Goal: Task Accomplishment & Management: Manage account settings

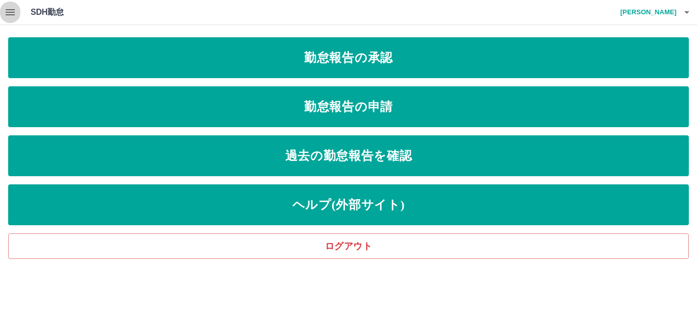
click at [8, 13] on icon "button" at bounding box center [10, 12] width 9 height 6
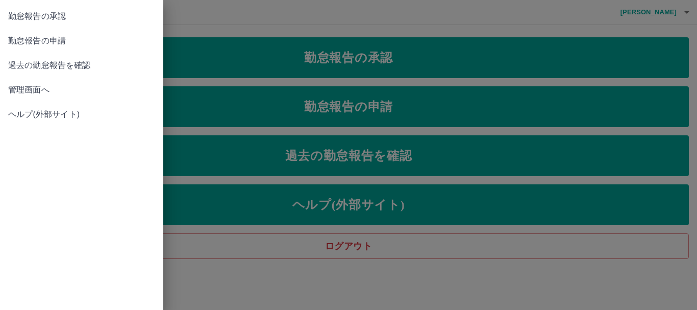
click at [22, 91] on span "管理画面へ" at bounding box center [81, 90] width 147 height 12
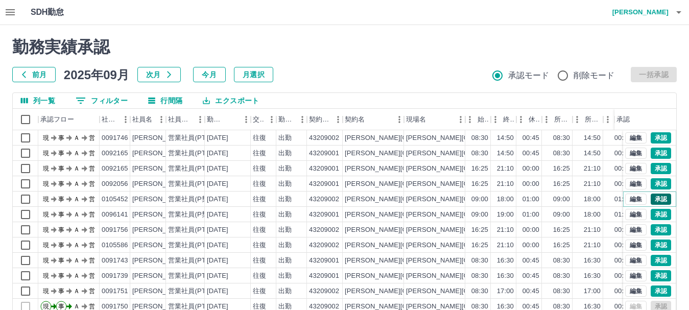
click at [651, 200] on button "承認" at bounding box center [660, 198] width 20 height 11
click at [650, 214] on button "承認" at bounding box center [660, 214] width 20 height 11
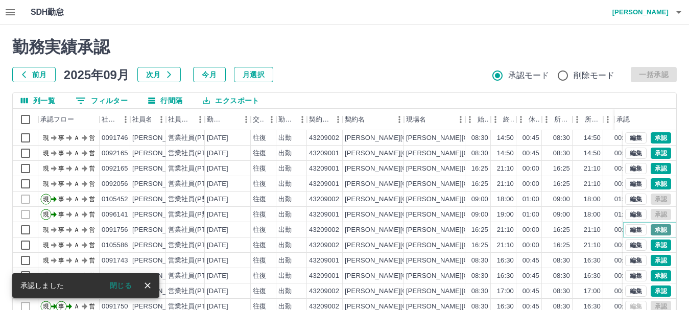
click at [650, 229] on button "承認" at bounding box center [660, 229] width 20 height 11
click at [650, 246] on button "承認" at bounding box center [660, 244] width 20 height 11
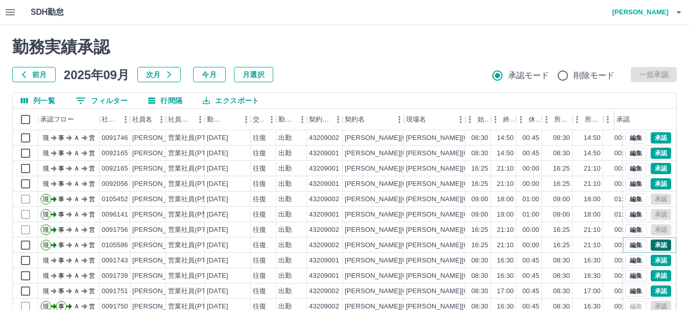
scroll to position [51, 0]
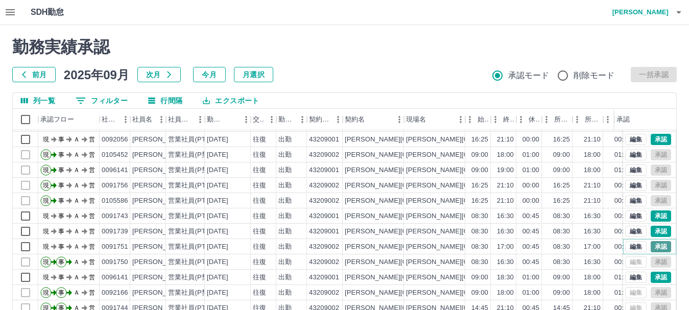
click at [650, 241] on button "承認" at bounding box center [660, 246] width 20 height 11
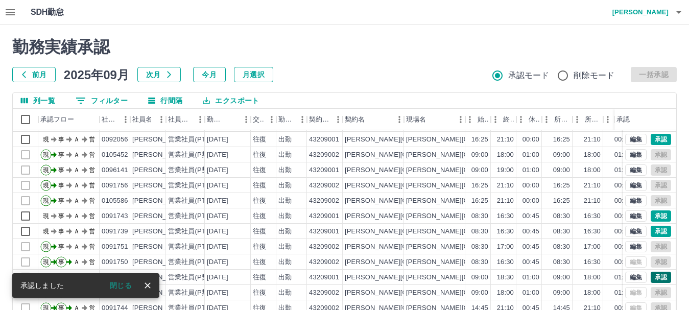
scroll to position [53, 0]
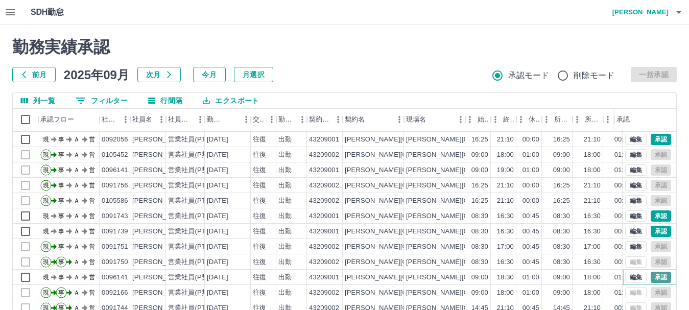
click at [655, 272] on button "承認" at bounding box center [660, 277] width 20 height 11
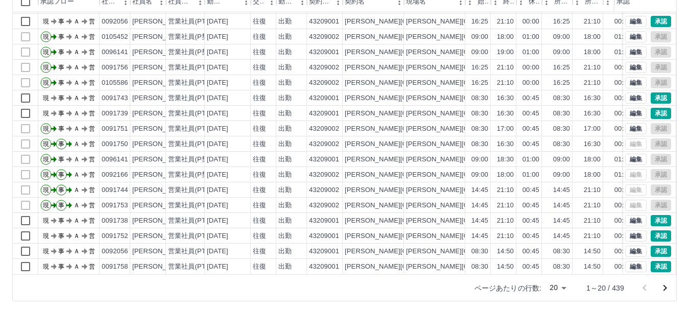
scroll to position [119, 0]
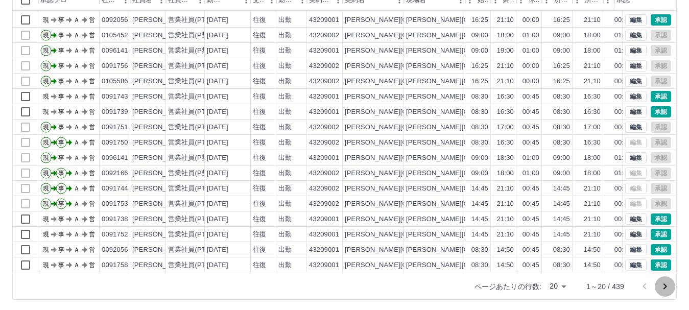
click at [665, 286] on icon "次のページへ" at bounding box center [664, 286] width 12 height 12
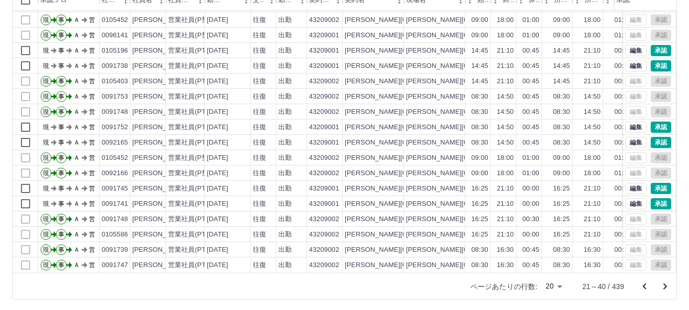
scroll to position [121, 0]
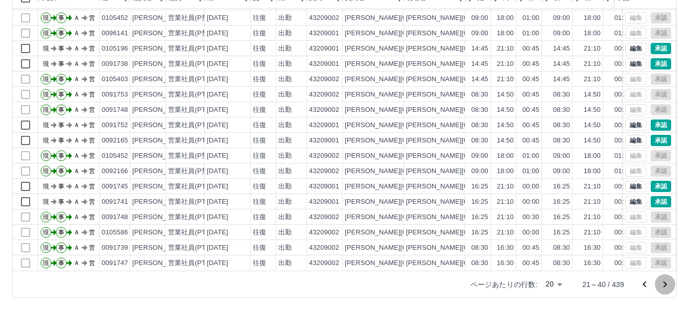
click at [664, 280] on icon "次のページへ" at bounding box center [664, 284] width 12 height 12
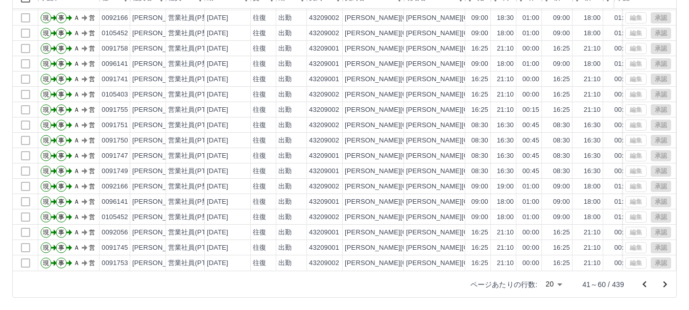
scroll to position [53, 0]
click at [665, 284] on icon "次のページへ" at bounding box center [664, 284] width 12 height 12
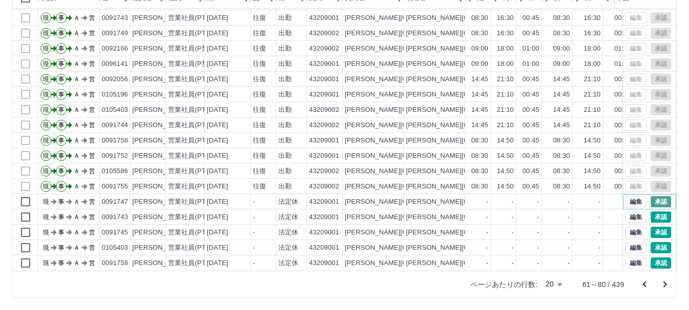
click at [656, 196] on button "承認" at bounding box center [660, 201] width 20 height 11
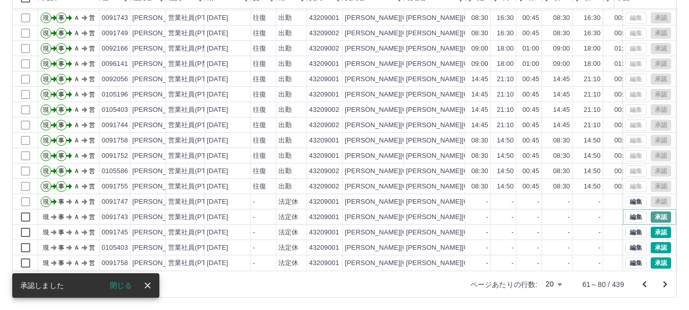
click at [655, 211] on button "承認" at bounding box center [660, 216] width 20 height 11
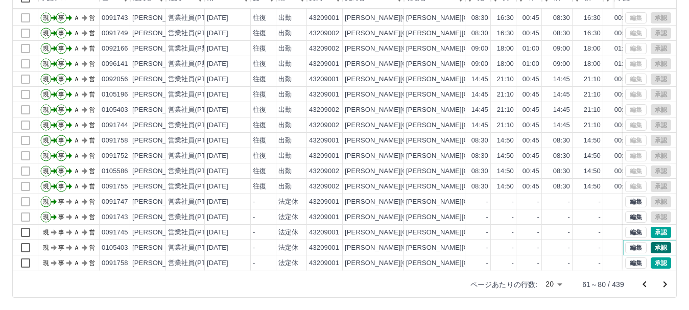
click at [655, 242] on button "承認" at bounding box center [660, 247] width 20 height 11
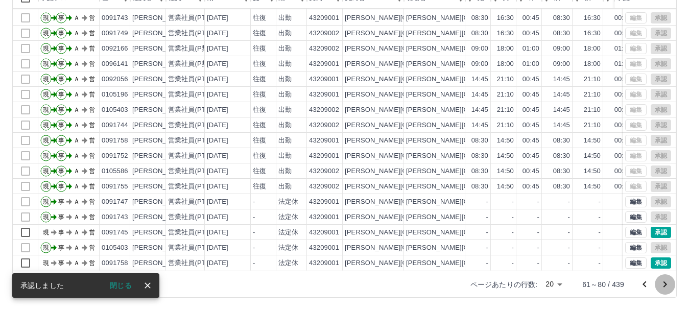
click at [660, 286] on icon "次のページへ" at bounding box center [664, 284] width 12 height 12
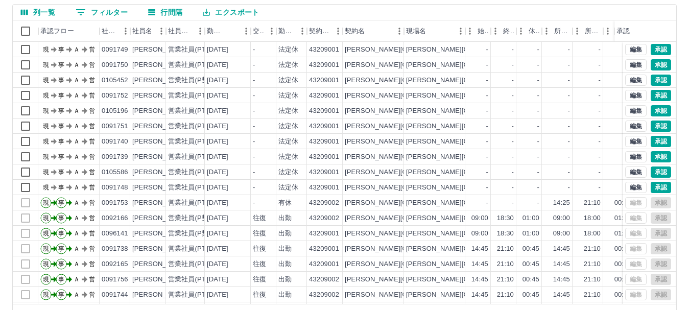
scroll to position [70, 0]
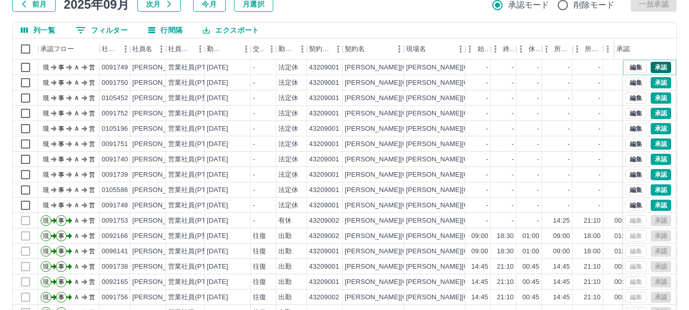
click at [654, 66] on button "承認" at bounding box center [660, 67] width 20 height 11
click at [653, 84] on button "承認" at bounding box center [660, 82] width 20 height 11
click at [650, 99] on button "承認" at bounding box center [660, 97] width 20 height 11
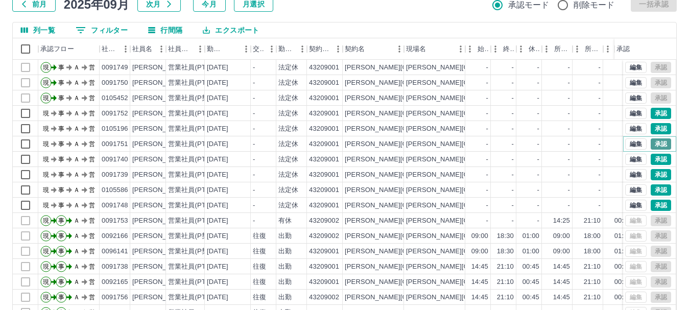
click at [651, 143] on button "承認" at bounding box center [660, 143] width 20 height 11
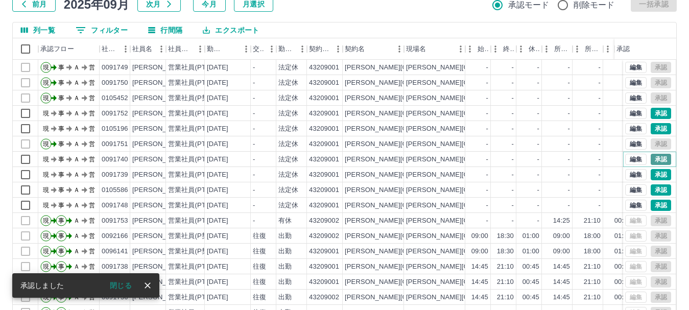
click at [651, 159] on button "承認" at bounding box center [660, 159] width 20 height 11
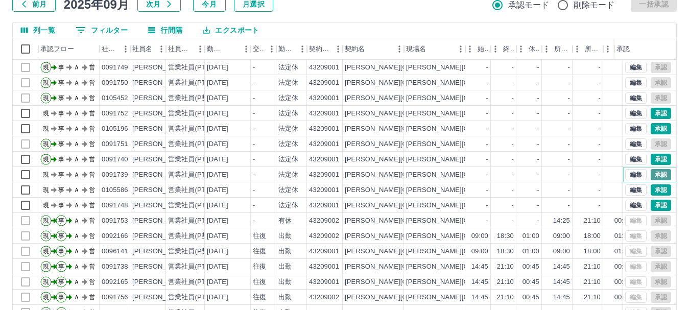
click at [654, 175] on button "承認" at bounding box center [660, 174] width 20 height 11
click at [651, 189] on button "承認" at bounding box center [660, 189] width 20 height 11
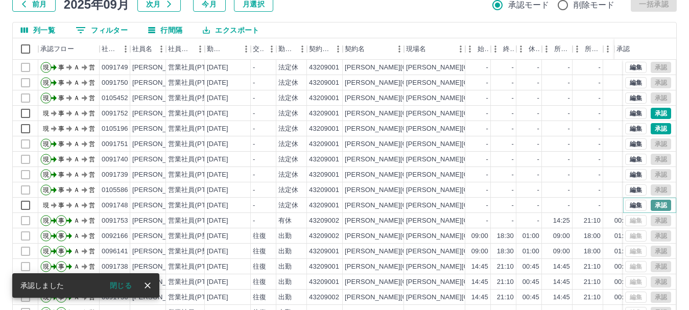
click at [651, 206] on button "承認" at bounding box center [660, 205] width 20 height 11
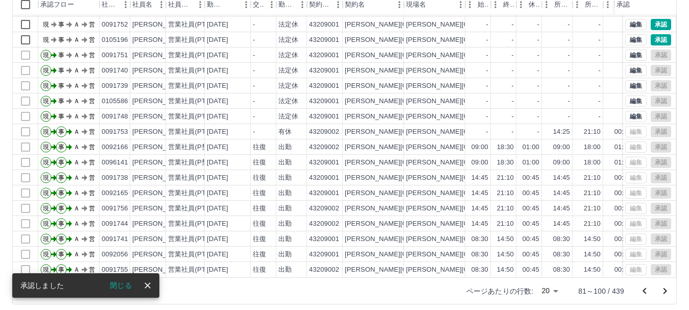
scroll to position [121, 0]
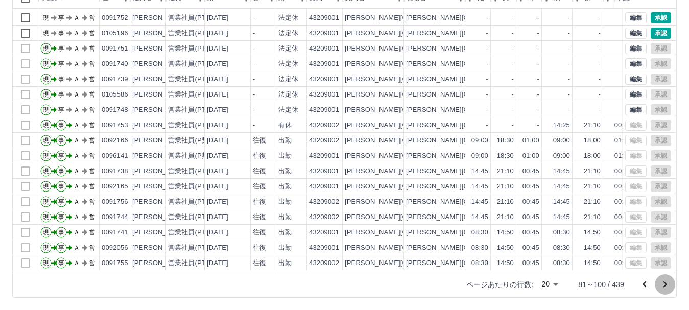
click at [664, 285] on icon "次のページへ" at bounding box center [664, 284] width 12 height 12
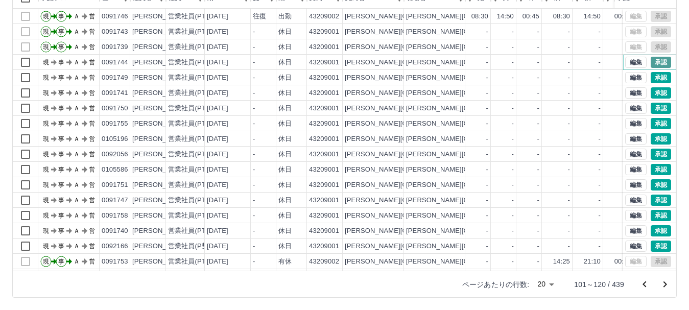
click at [655, 63] on button "承認" at bounding box center [660, 62] width 20 height 11
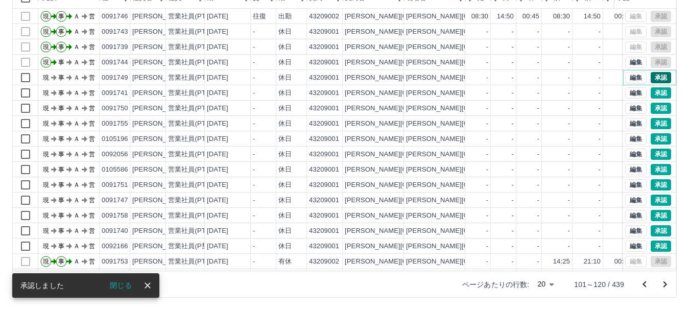
click at [653, 76] on button "承認" at bounding box center [660, 77] width 20 height 11
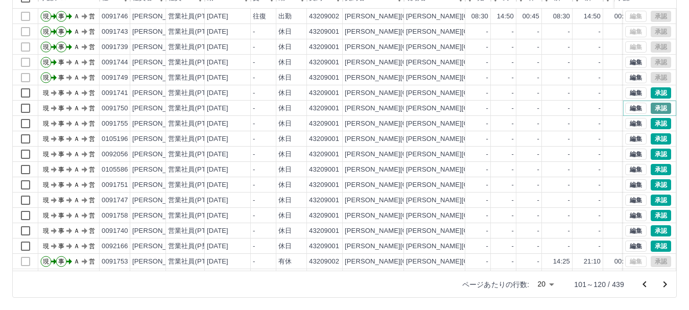
click at [650, 107] on button "承認" at bounding box center [660, 108] width 20 height 11
click at [650, 123] on button "承認" at bounding box center [660, 123] width 20 height 11
click at [654, 167] on button "承認" at bounding box center [660, 169] width 20 height 11
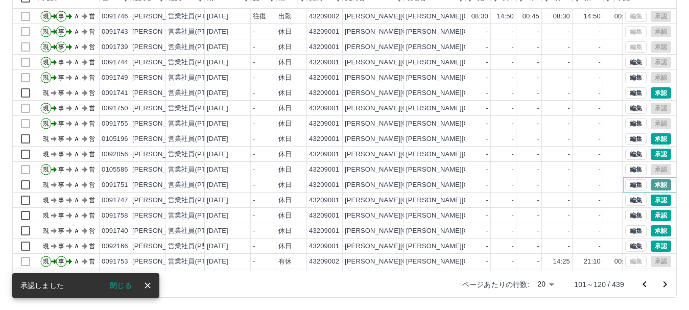
click at [652, 184] on button "承認" at bounding box center [660, 184] width 20 height 11
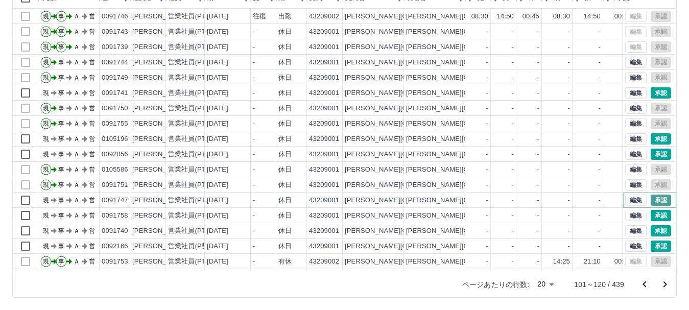
click at [655, 195] on button "承認" at bounding box center [660, 199] width 20 height 11
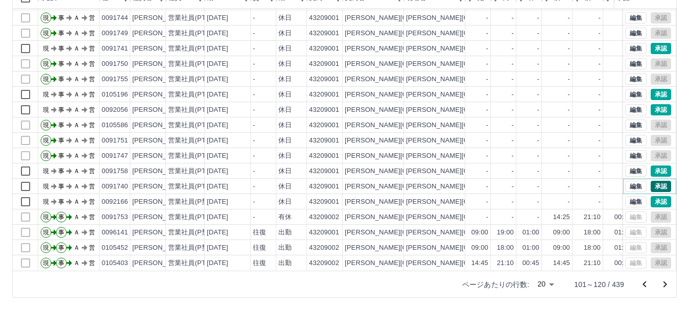
click at [653, 181] on button "承認" at bounding box center [660, 186] width 20 height 11
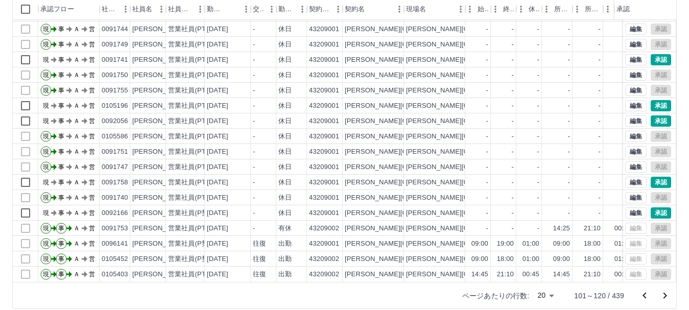
scroll to position [121, 0]
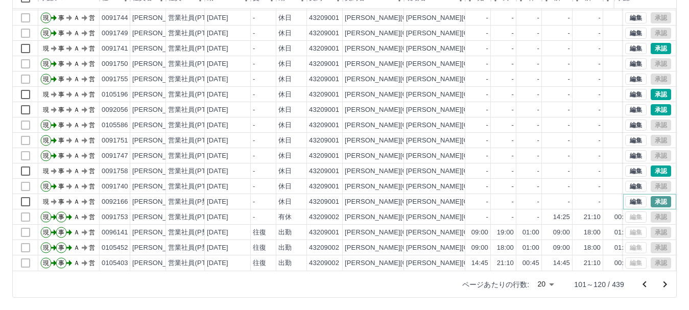
click at [651, 196] on button "承認" at bounding box center [660, 201] width 20 height 11
drag, startPoint x: 667, startPoint y: 284, endPoint x: 663, endPoint y: 272, distance: 12.8
click at [667, 283] on icon "次のページへ" at bounding box center [664, 284] width 12 height 12
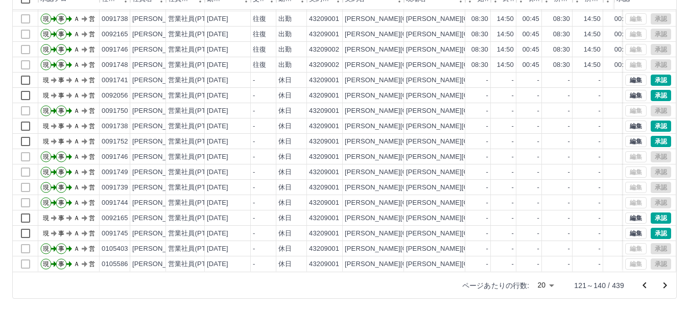
scroll to position [121, 0]
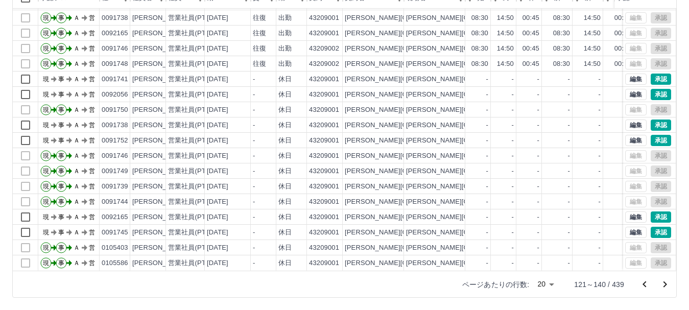
click at [665, 285] on icon "次のページへ" at bounding box center [665, 284] width 4 height 6
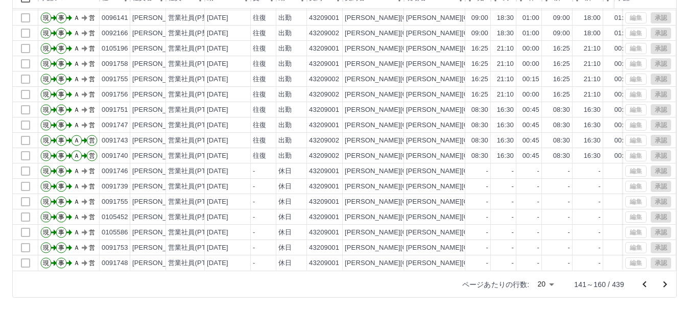
click at [663, 284] on icon "次のページへ" at bounding box center [664, 284] width 12 height 12
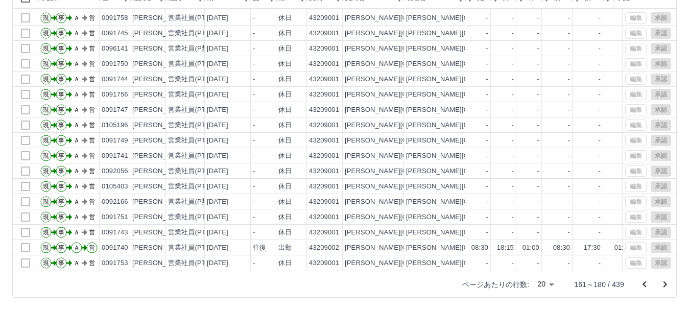
scroll to position [53, 0]
click at [666, 283] on icon "次のページへ" at bounding box center [665, 284] width 4 height 6
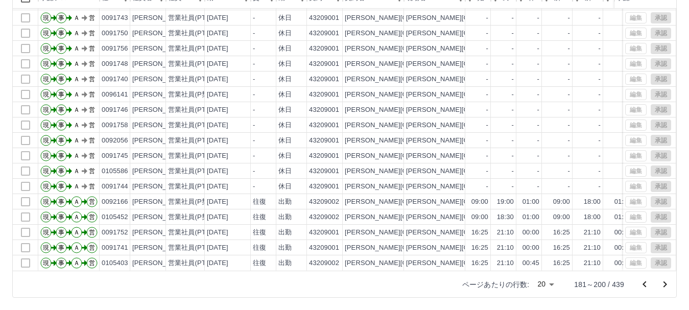
click at [660, 284] on icon "次のページへ" at bounding box center [664, 284] width 12 height 12
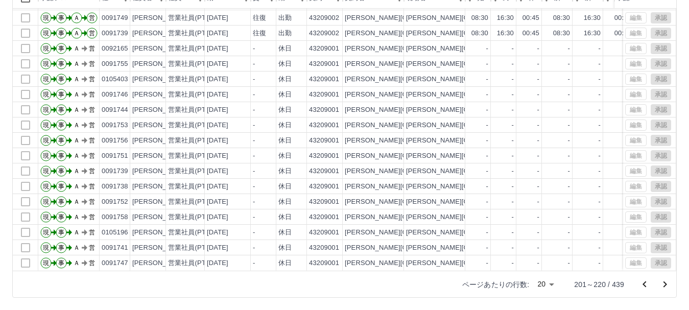
click at [665, 286] on icon "次のページへ" at bounding box center [664, 284] width 12 height 12
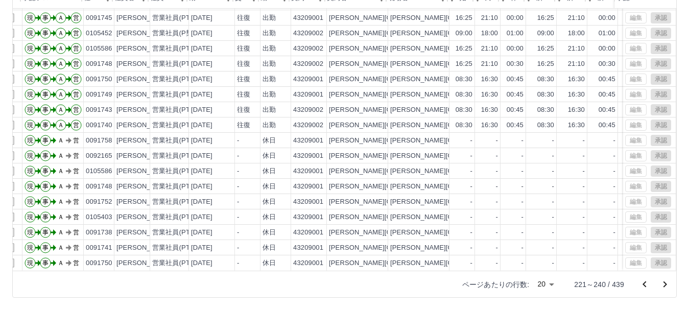
scroll to position [53, 20]
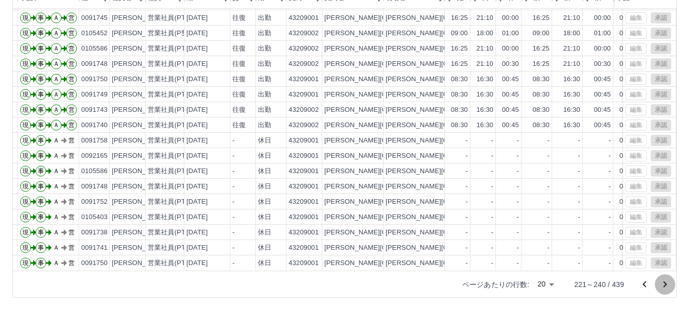
click at [664, 283] on icon "次のページへ" at bounding box center [665, 284] width 4 height 6
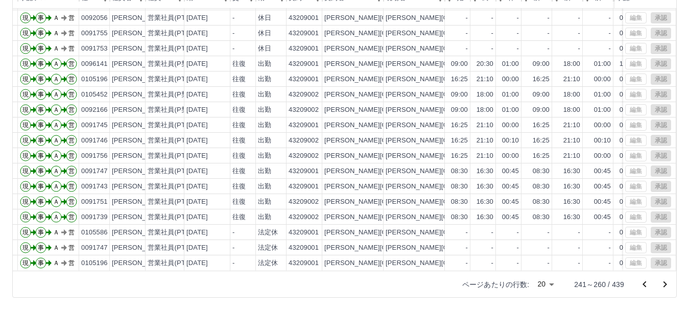
click at [666, 283] on icon "次のページへ" at bounding box center [664, 284] width 12 height 12
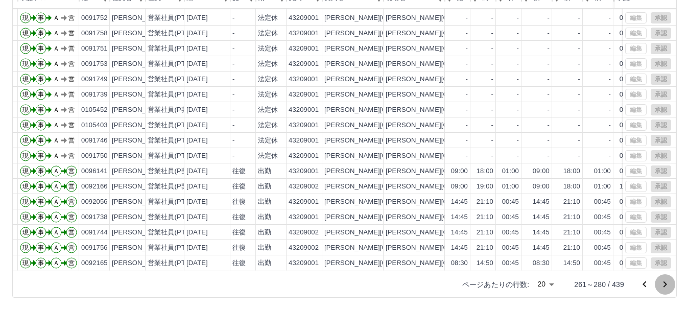
click at [663, 283] on icon "次のページへ" at bounding box center [664, 284] width 12 height 12
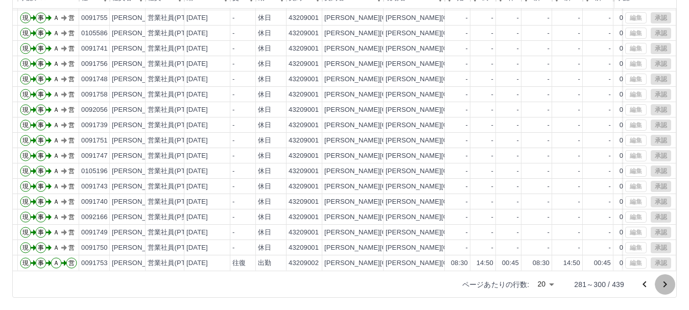
click at [666, 285] on icon "次のページへ" at bounding box center [665, 284] width 4 height 6
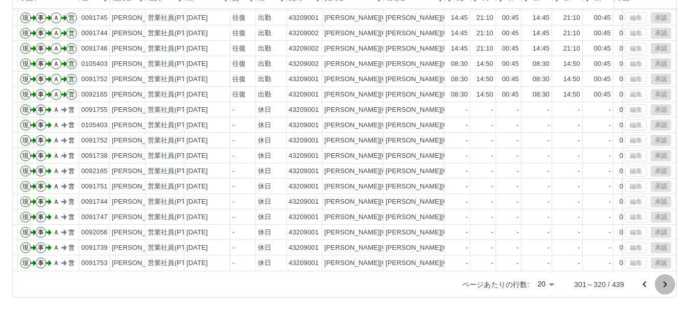
click at [663, 285] on icon "次のページへ" at bounding box center [664, 284] width 12 height 12
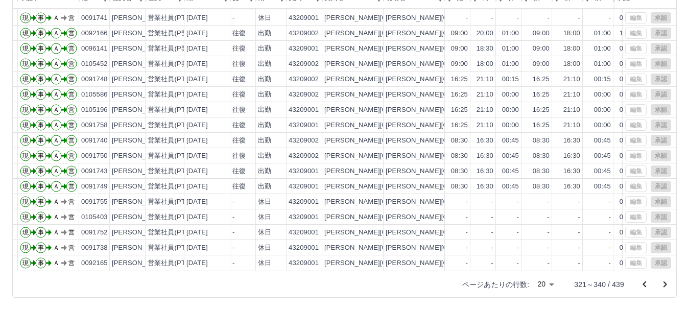
click at [663, 284] on icon "次のページへ" at bounding box center [664, 284] width 12 height 12
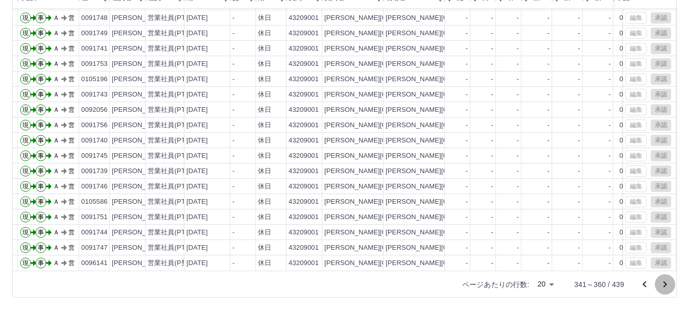
click at [665, 285] on icon "次のページへ" at bounding box center [665, 284] width 4 height 6
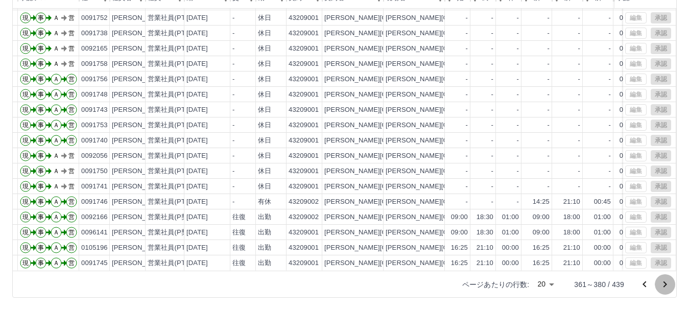
click at [664, 284] on icon "次のページへ" at bounding box center [664, 284] width 12 height 12
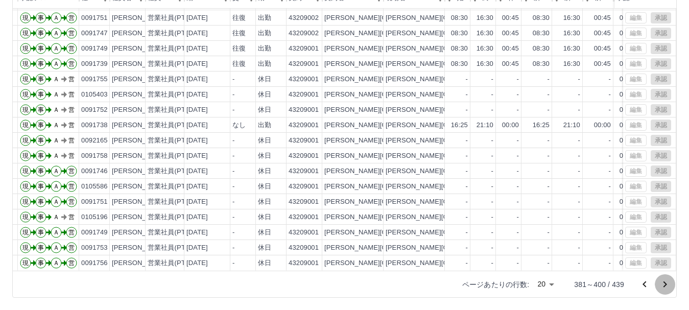
click at [663, 284] on icon "次のページへ" at bounding box center [664, 284] width 12 height 12
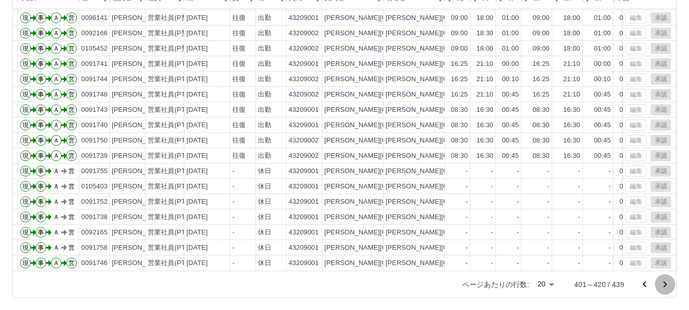
click at [665, 284] on icon "次のページへ" at bounding box center [665, 284] width 4 height 6
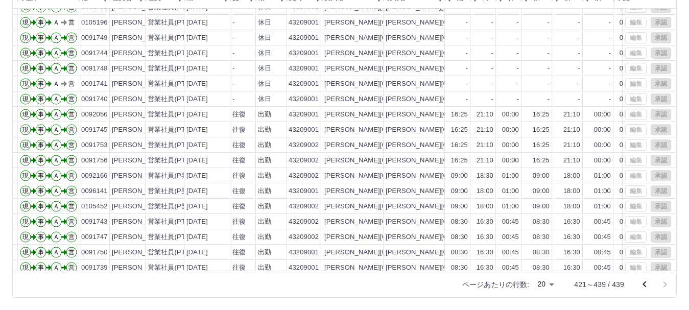
scroll to position [38, 20]
